Goal: Task Accomplishment & Management: Manage account settings

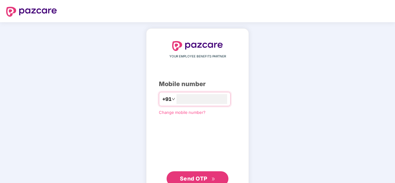
type input "**********"
click at [211, 173] on button "Send OTP" at bounding box center [197, 178] width 62 height 15
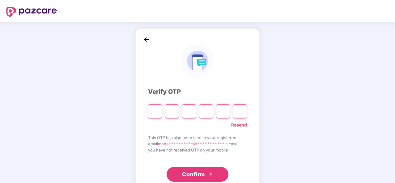
type input "*"
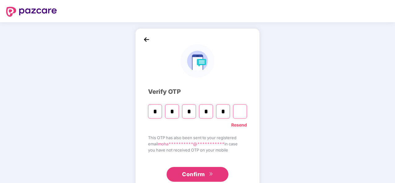
type input "*"
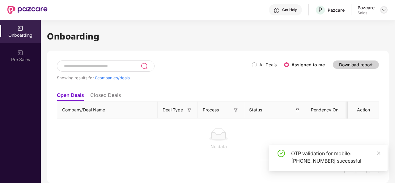
click at [381, 9] on img at bounding box center [383, 9] width 5 height 5
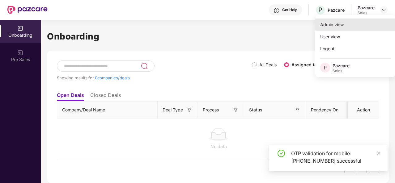
click at [347, 25] on div "Admin view" at bounding box center [355, 25] width 80 height 12
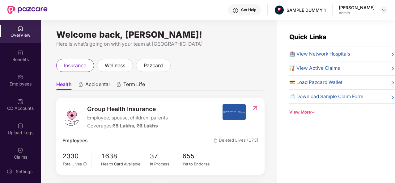
click at [312, 111] on icon "down" at bounding box center [313, 112] width 4 height 4
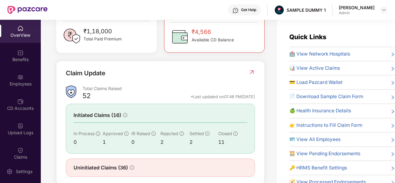
scroll to position [198, 0]
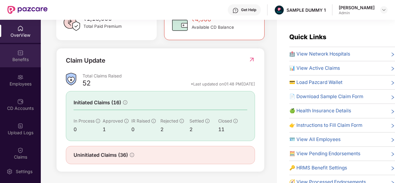
click at [18, 56] on div "Benefits" at bounding box center [20, 55] width 41 height 23
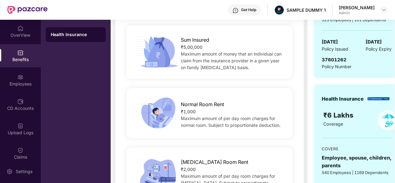
scroll to position [85, 0]
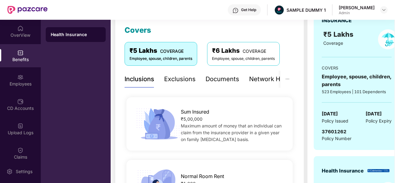
click at [174, 79] on div "Exclusions" at bounding box center [180, 79] width 32 height 10
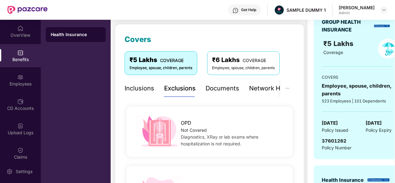
scroll to position [74, 0]
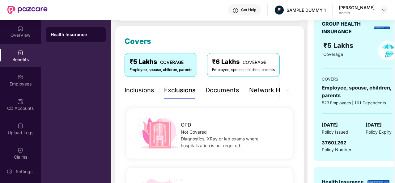
click at [216, 90] on div "Documents" at bounding box center [222, 91] width 34 height 10
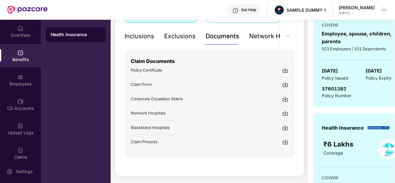
scroll to position [132, 0]
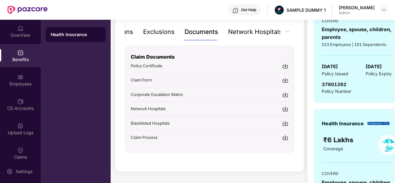
click at [265, 34] on div "Network Hospitals" at bounding box center [255, 32] width 54 height 10
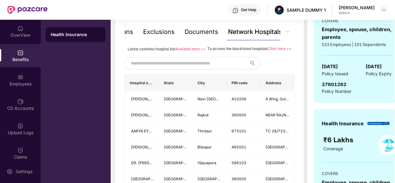
click at [169, 68] on input "text" at bounding box center [184, 63] width 106 height 9
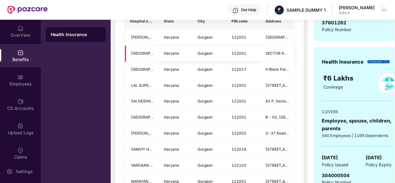
scroll to position [260, 0]
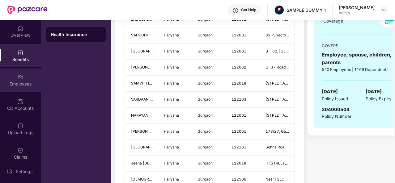
type input "*******"
click at [12, 79] on div "Employees" at bounding box center [20, 80] width 41 height 23
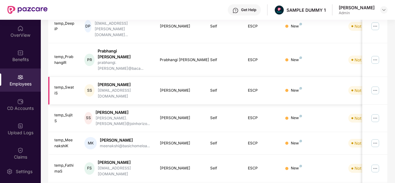
scroll to position [0, 0]
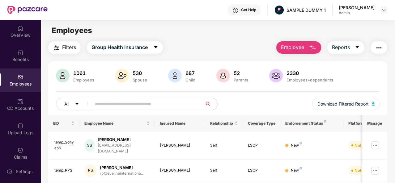
click at [309, 47] on button "Employee" at bounding box center [298, 47] width 45 height 12
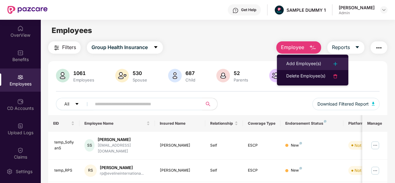
click at [302, 64] on div "Add Employee(s)" at bounding box center [303, 63] width 35 height 7
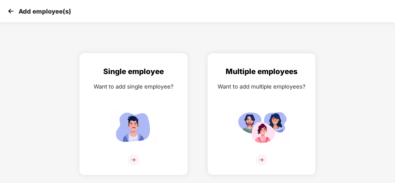
click at [133, 160] on img at bounding box center [133, 159] width 11 height 11
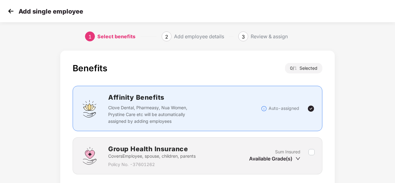
scroll to position [44, 0]
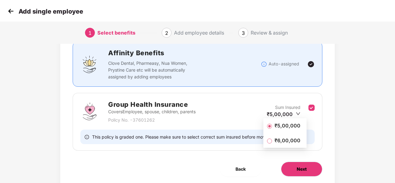
click at [307, 168] on button "Next" at bounding box center [301, 169] width 41 height 15
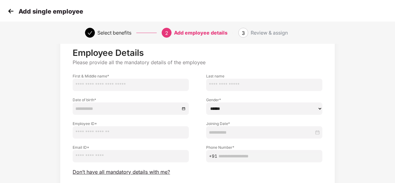
scroll to position [25, 0]
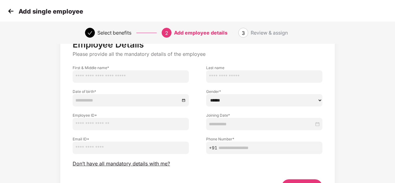
click at [12, 12] on img at bounding box center [10, 10] width 9 height 9
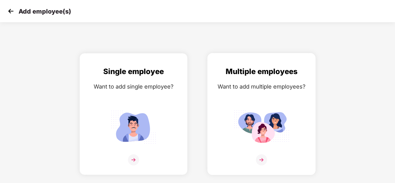
click at [264, 161] on img at bounding box center [261, 159] width 11 height 11
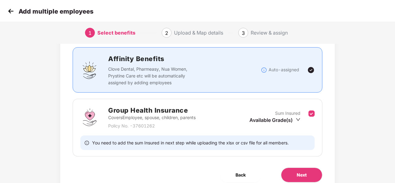
scroll to position [39, 0]
click at [300, 174] on span "Next" at bounding box center [301, 174] width 10 height 7
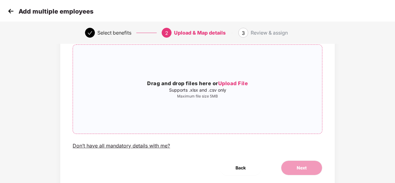
scroll to position [51, 0]
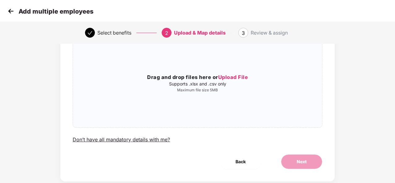
click at [11, 12] on img at bounding box center [10, 10] width 9 height 9
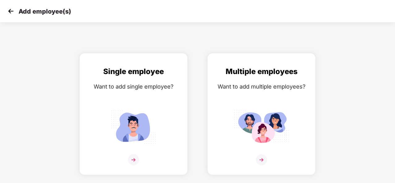
scroll to position [0, 0]
click at [11, 12] on img at bounding box center [10, 10] width 9 height 9
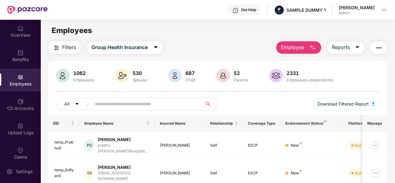
click at [314, 51] on img "button" at bounding box center [312, 47] width 7 height 7
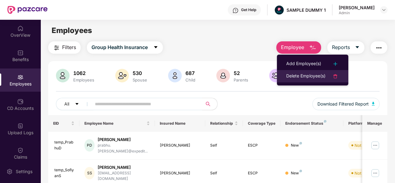
click at [300, 75] on div "Delete Employee(s)" at bounding box center [305, 76] width 39 height 7
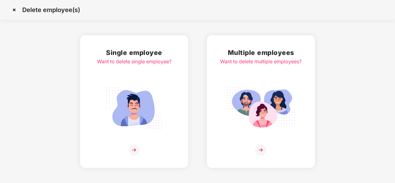
click at [135, 149] on img at bounding box center [133, 150] width 11 height 11
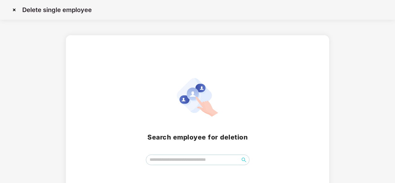
click at [16, 10] on img at bounding box center [14, 10] width 10 height 10
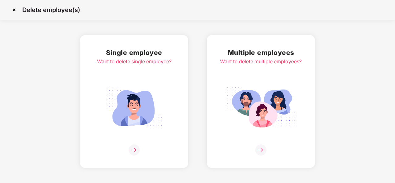
click at [14, 10] on img at bounding box center [14, 10] width 10 height 10
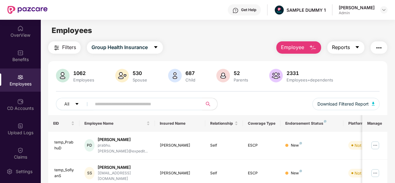
click at [351, 51] on button "Reports" at bounding box center [345, 47] width 37 height 12
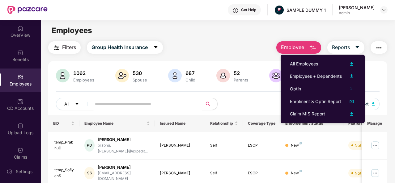
click at [382, 45] on img "button" at bounding box center [378, 47] width 7 height 7
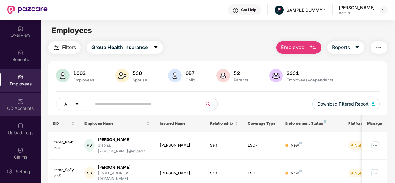
click at [15, 105] on div "CD Accounts" at bounding box center [20, 104] width 41 height 23
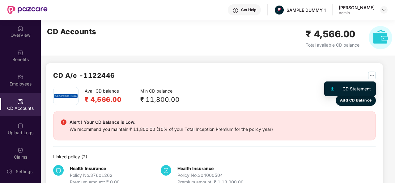
click at [371, 73] on img "button" at bounding box center [372, 76] width 8 height 8
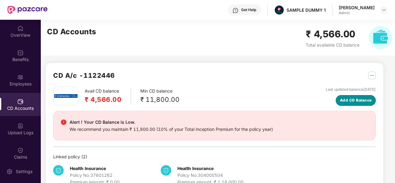
click at [351, 103] on span "Add CD Balance" at bounding box center [356, 101] width 32 height 6
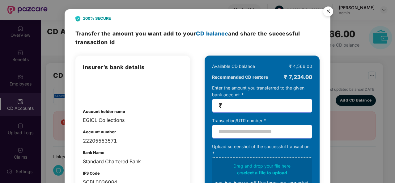
click at [326, 12] on img "Close" at bounding box center [327, 12] width 17 height 17
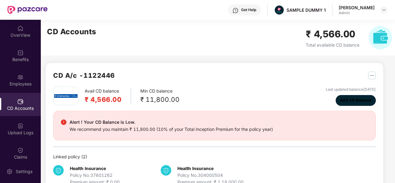
scroll to position [17, 0]
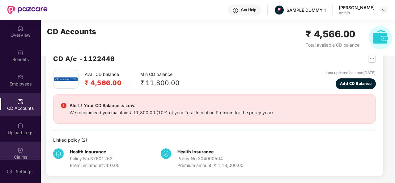
click at [21, 154] on div "Claims" at bounding box center [20, 157] width 41 height 6
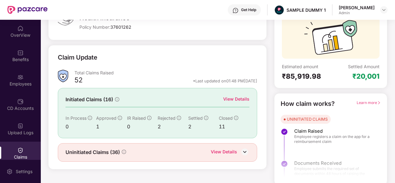
scroll to position [58, 0]
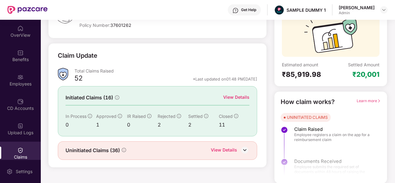
click at [232, 148] on div "View Details" at bounding box center [224, 151] width 26 height 8
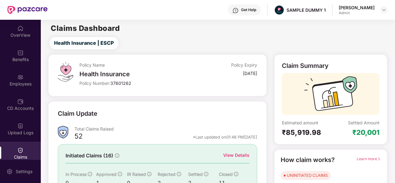
scroll to position [49, 0]
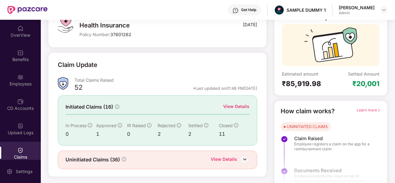
click at [227, 108] on div "View Details" at bounding box center [236, 106] width 26 height 7
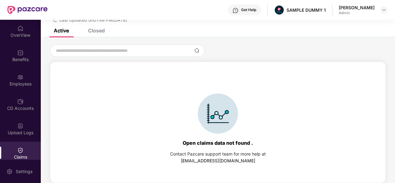
click at [95, 31] on div "Closed" at bounding box center [96, 30] width 17 height 6
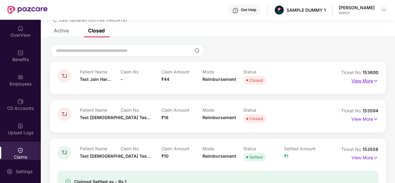
click at [354, 82] on p "View More" at bounding box center [364, 80] width 27 height 8
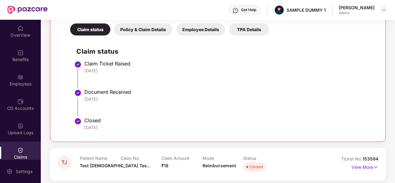
scroll to position [130, 0]
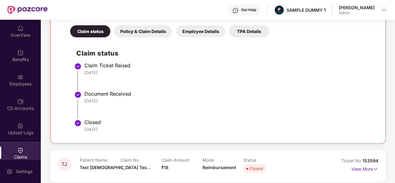
click at [153, 31] on div "Policy & Claim Details" at bounding box center [143, 31] width 58 height 12
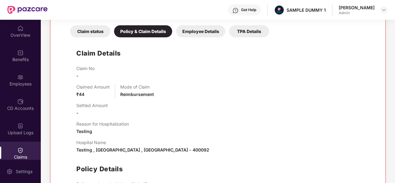
click at [195, 29] on div "Employee Details" at bounding box center [200, 31] width 49 height 12
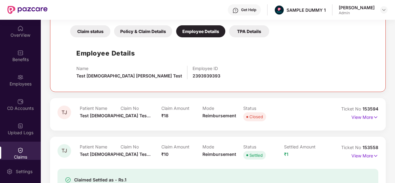
click at [249, 31] on div "TPA Details" at bounding box center [249, 31] width 40 height 12
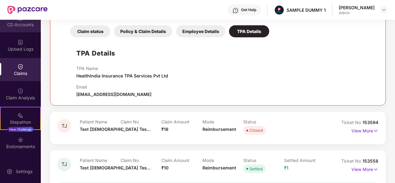
scroll to position [88, 0]
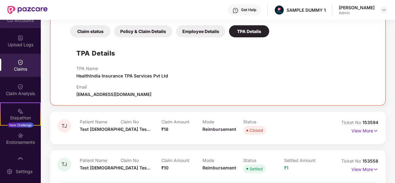
click at [14, 94] on div "Claim Analysis" at bounding box center [20, 93] width 41 height 6
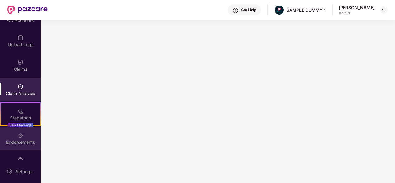
click at [28, 135] on div "Endorsements" at bounding box center [20, 138] width 41 height 23
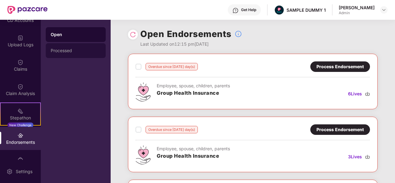
click at [73, 48] on div "Processed" at bounding box center [76, 50] width 50 height 5
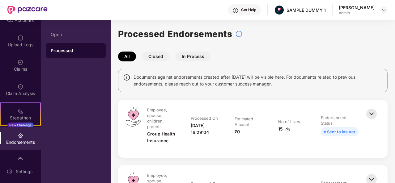
click at [160, 55] on button "Closed" at bounding box center [155, 57] width 27 height 10
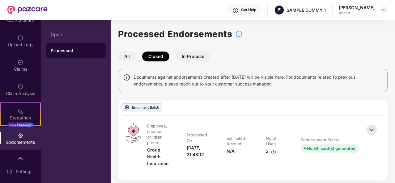
click at [191, 57] on button "In Process" at bounding box center [192, 57] width 35 height 10
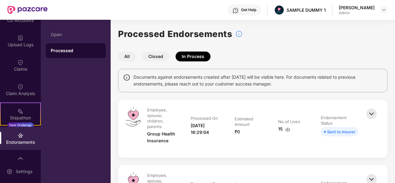
scroll to position [128, 0]
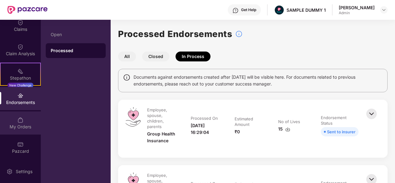
click at [19, 121] on img at bounding box center [20, 120] width 6 height 6
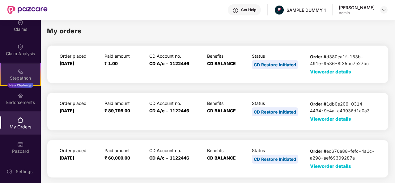
click at [18, 70] on img at bounding box center [20, 71] width 6 height 6
